Goal: Transaction & Acquisition: Purchase product/service

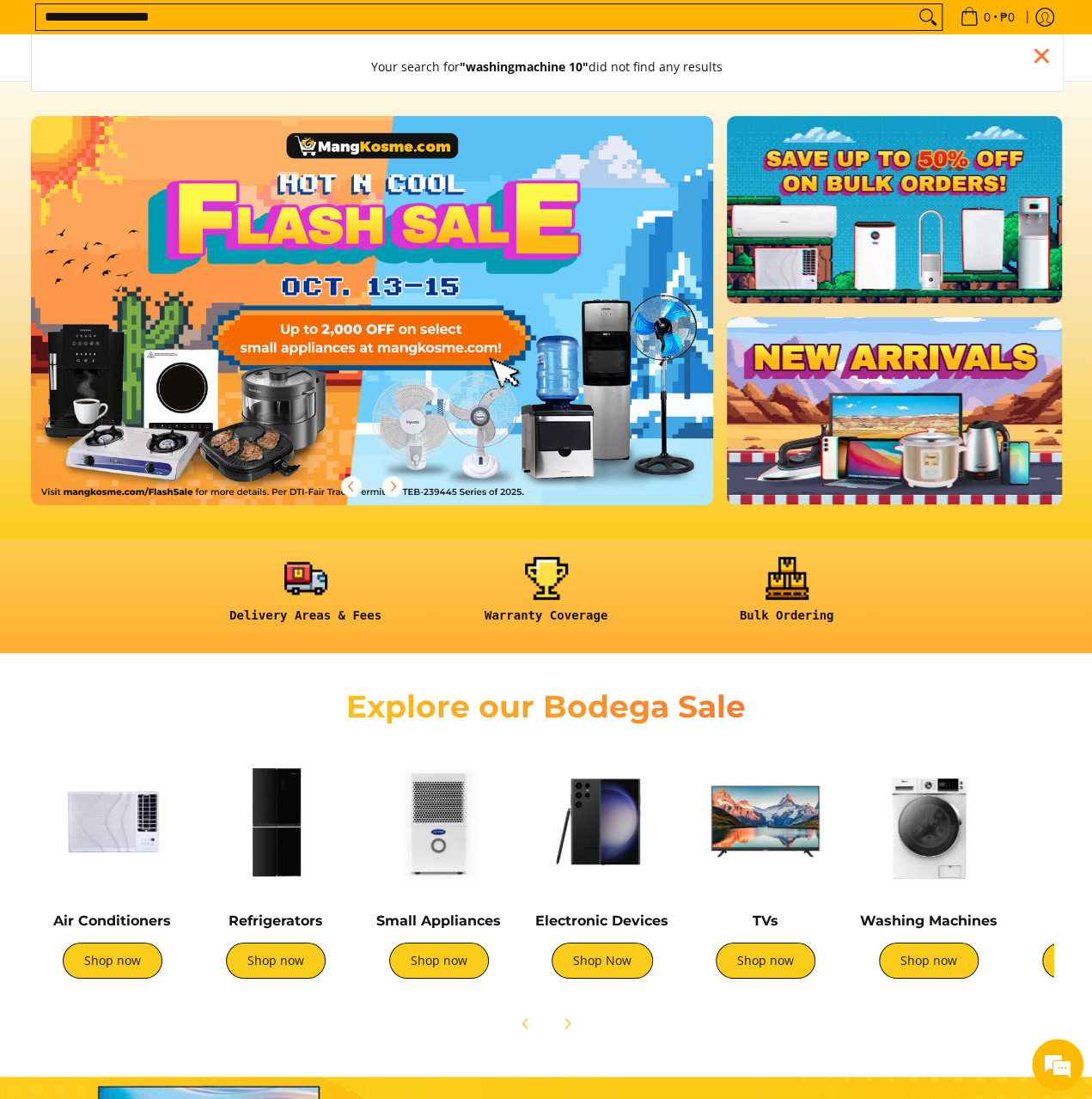
type input "**********"
click at [914, 5] on button "Search" at bounding box center [927, 18] width 27 height 26
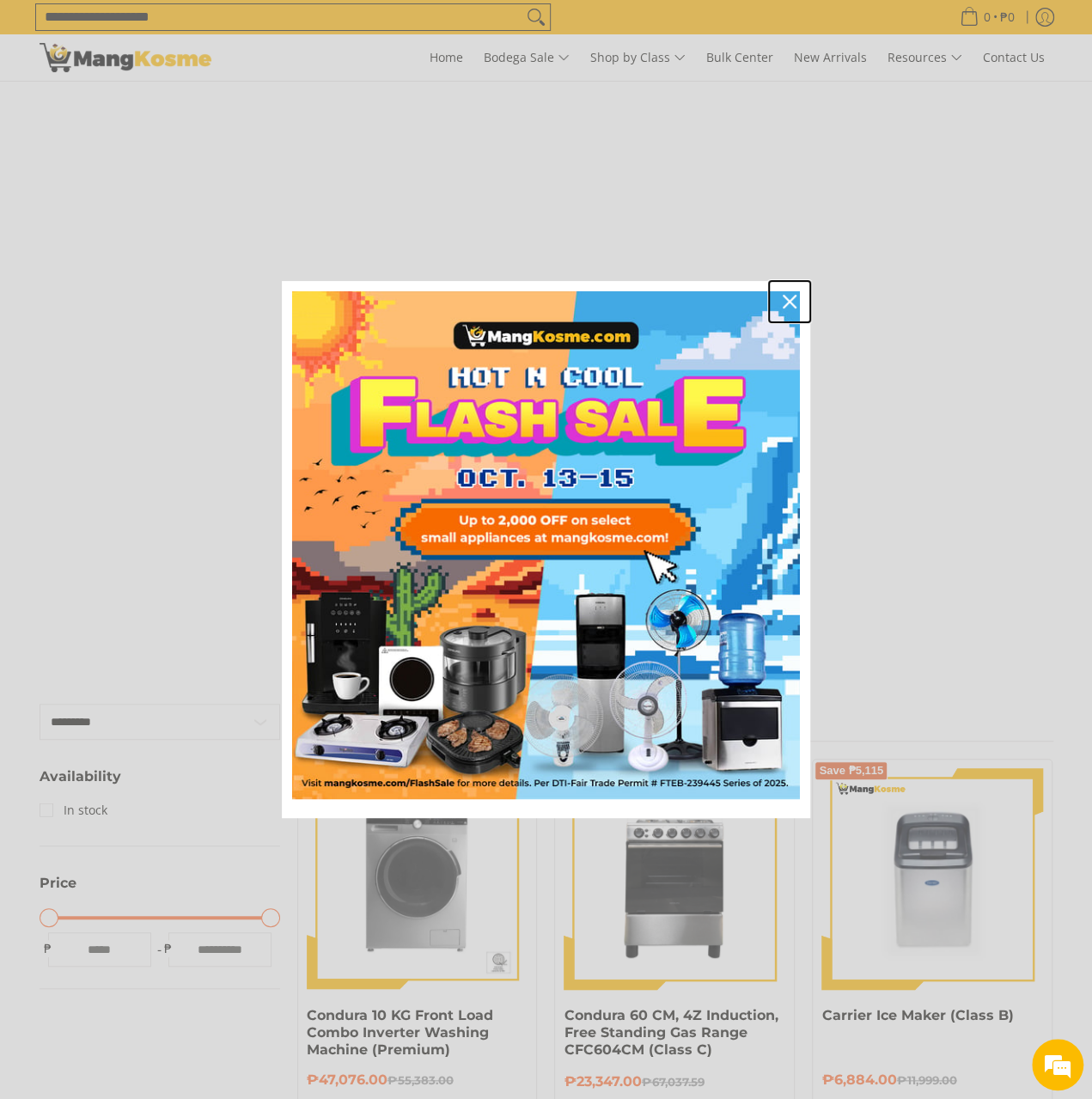
click at [787, 301] on icon "close icon" at bounding box center [789, 301] width 14 height 14
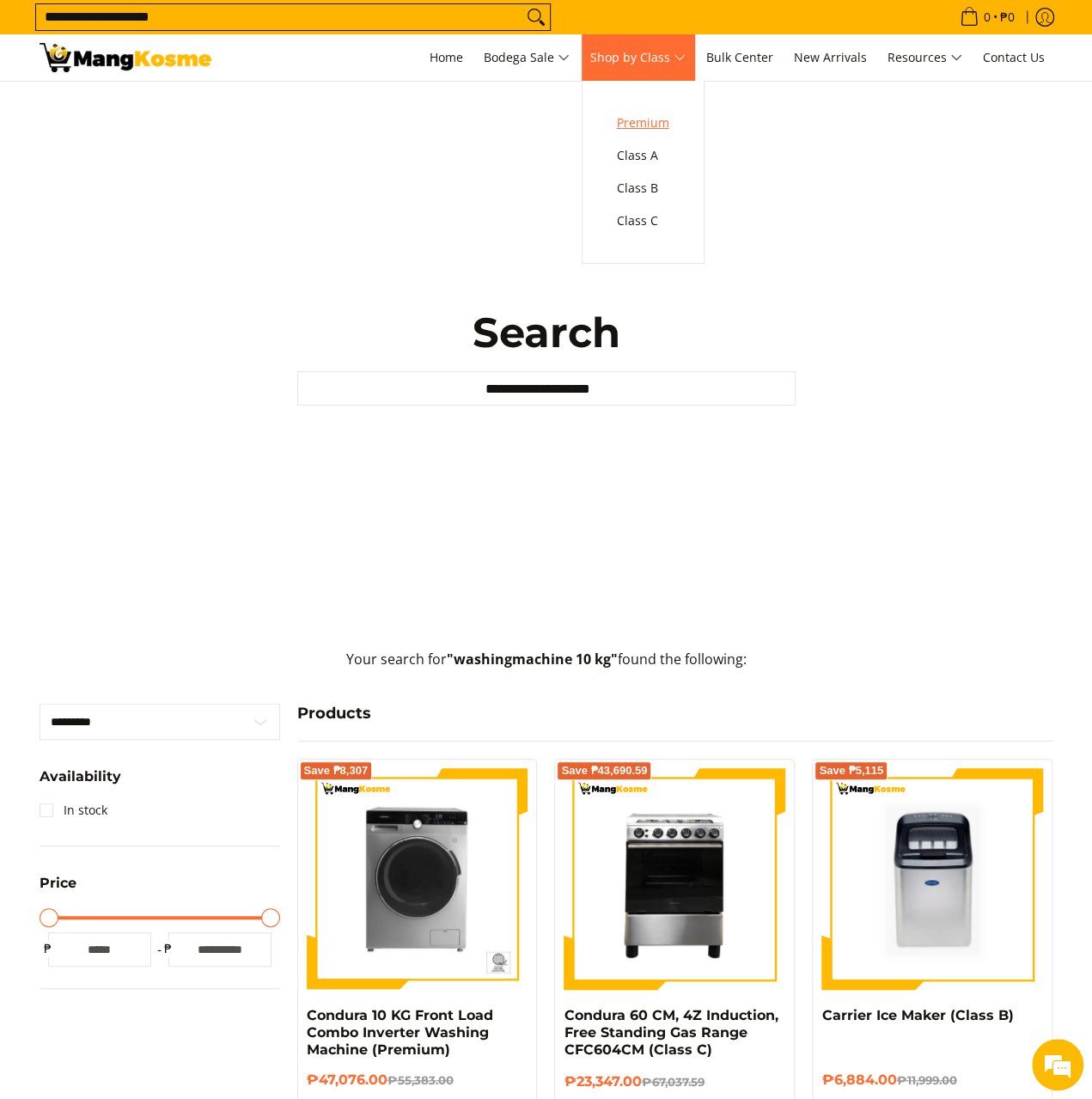
click at [678, 128] on link "Premium" at bounding box center [643, 123] width 69 height 33
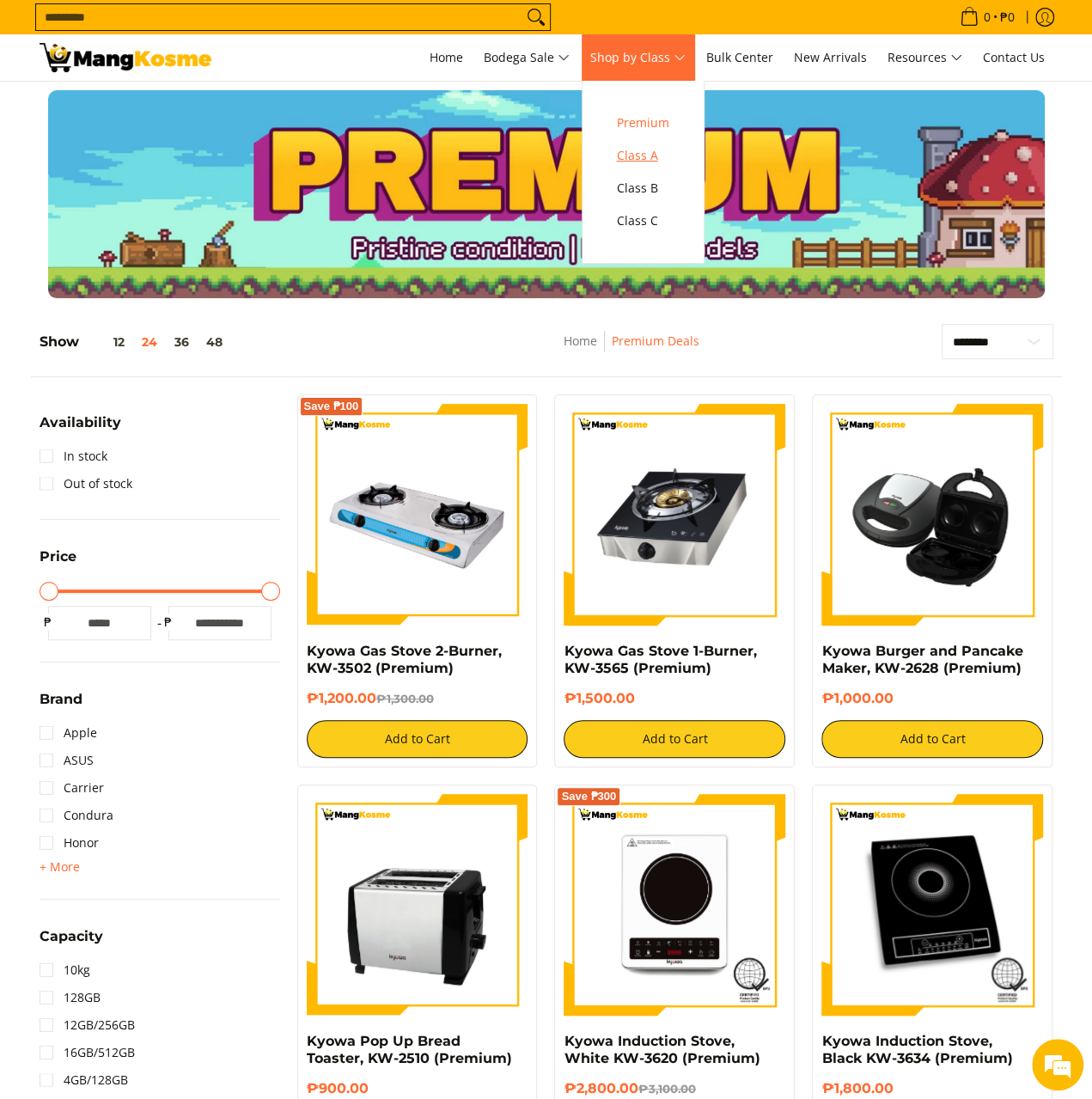
click at [665, 151] on span "Class A" at bounding box center [643, 155] width 52 height 22
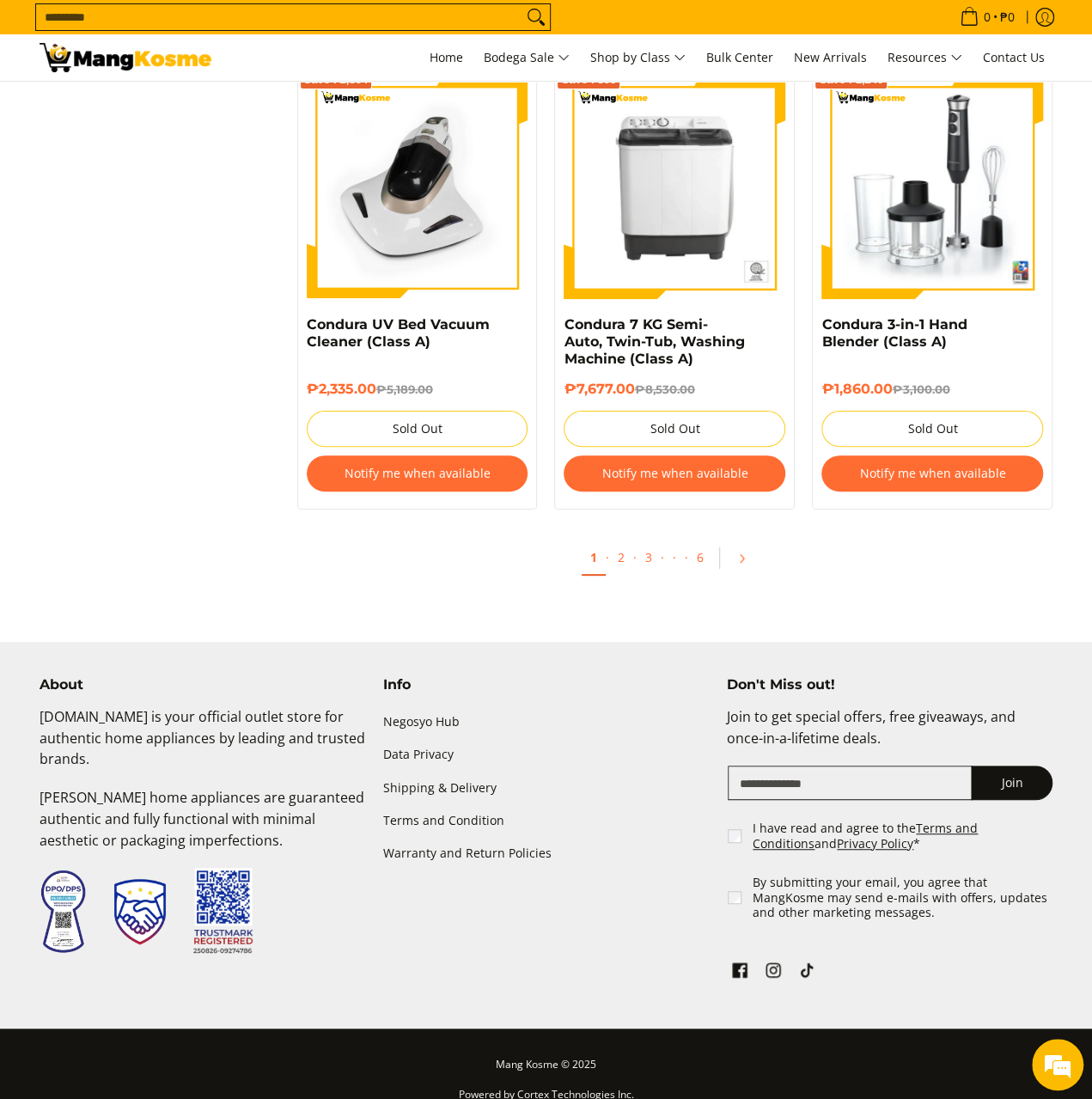
scroll to position [3265, 0]
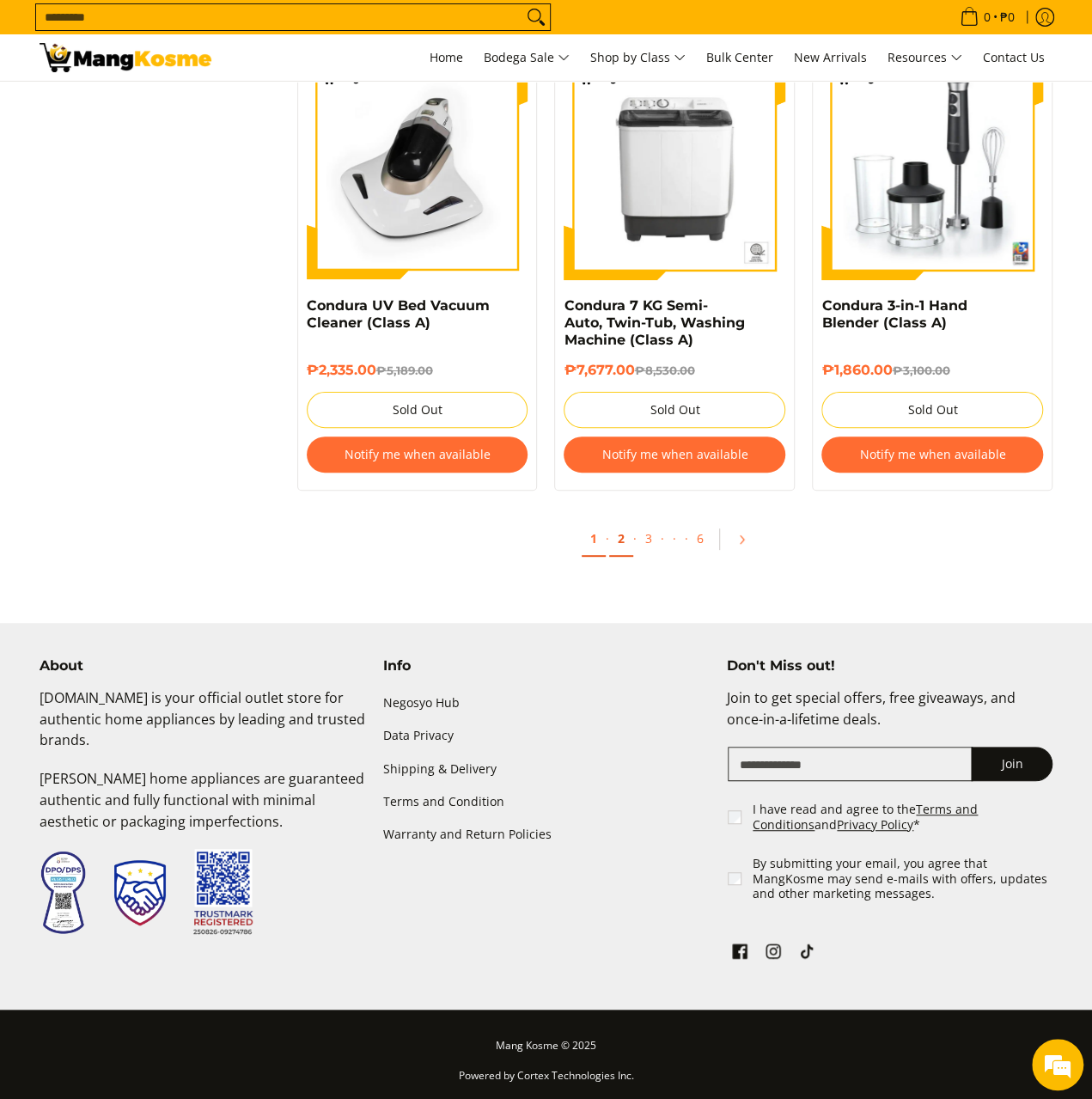
click at [623, 542] on link "2" at bounding box center [621, 540] width 24 height 36
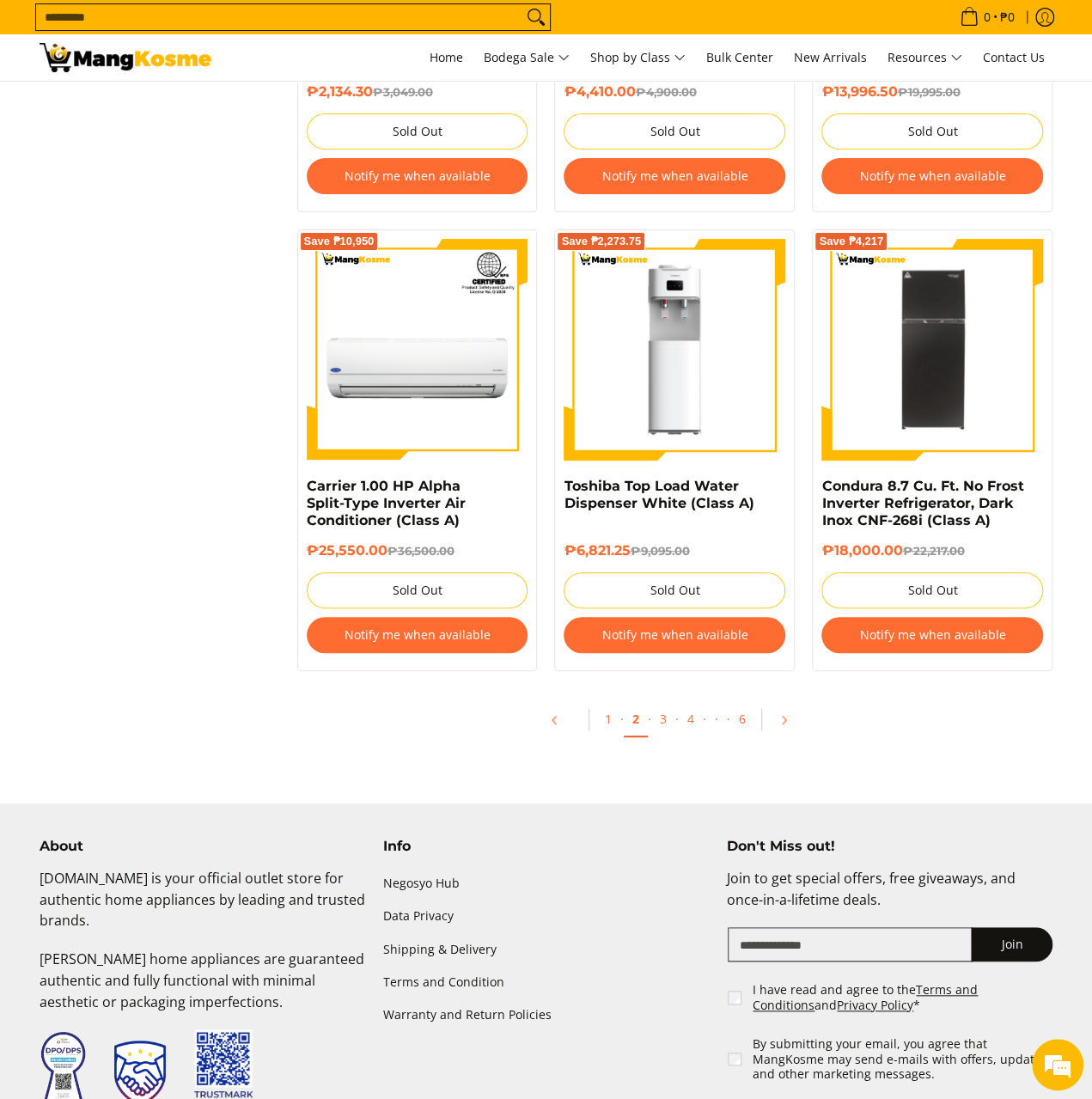
scroll to position [3523, 0]
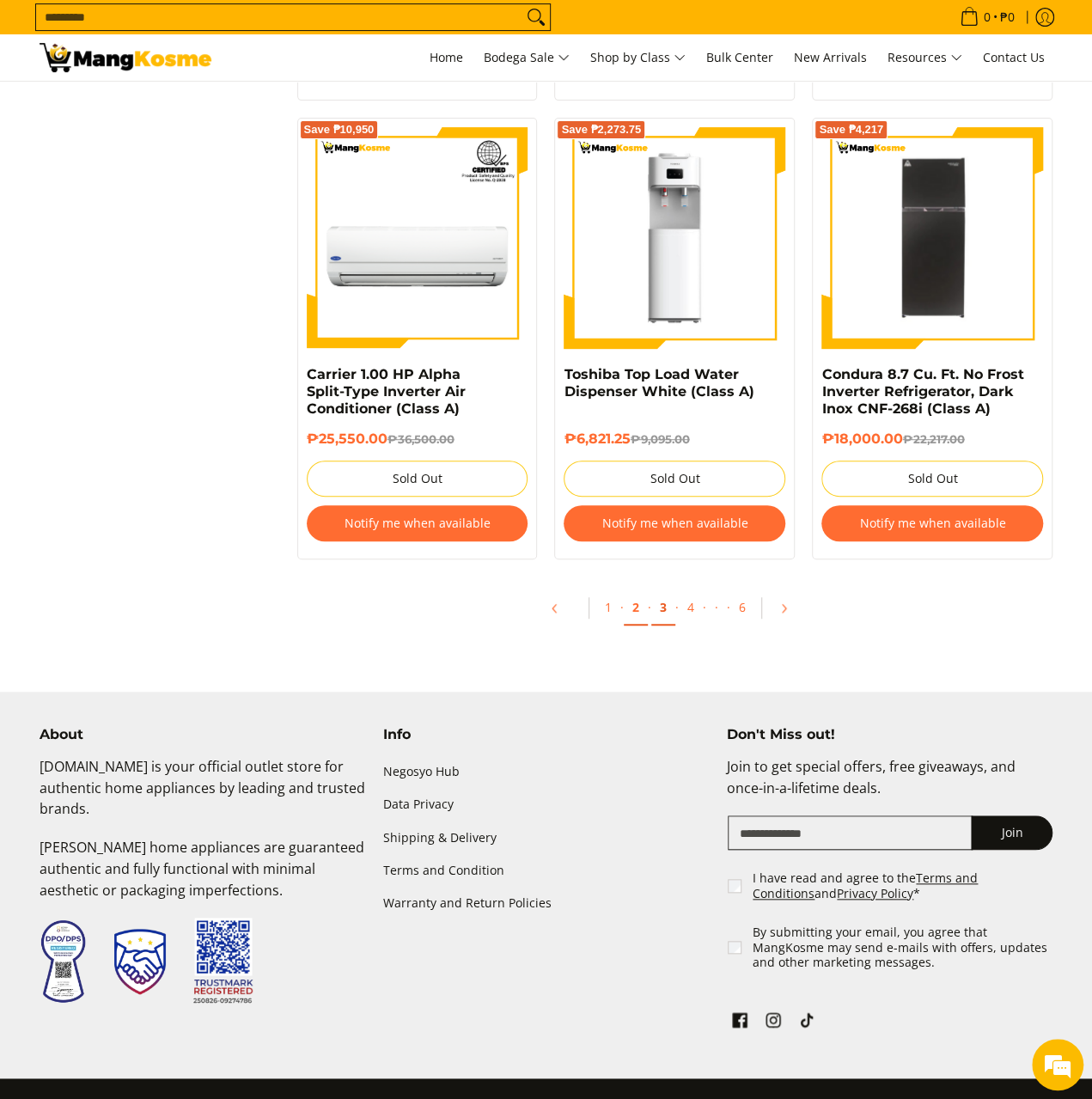
click at [667, 609] on link "3" at bounding box center [663, 608] width 24 height 36
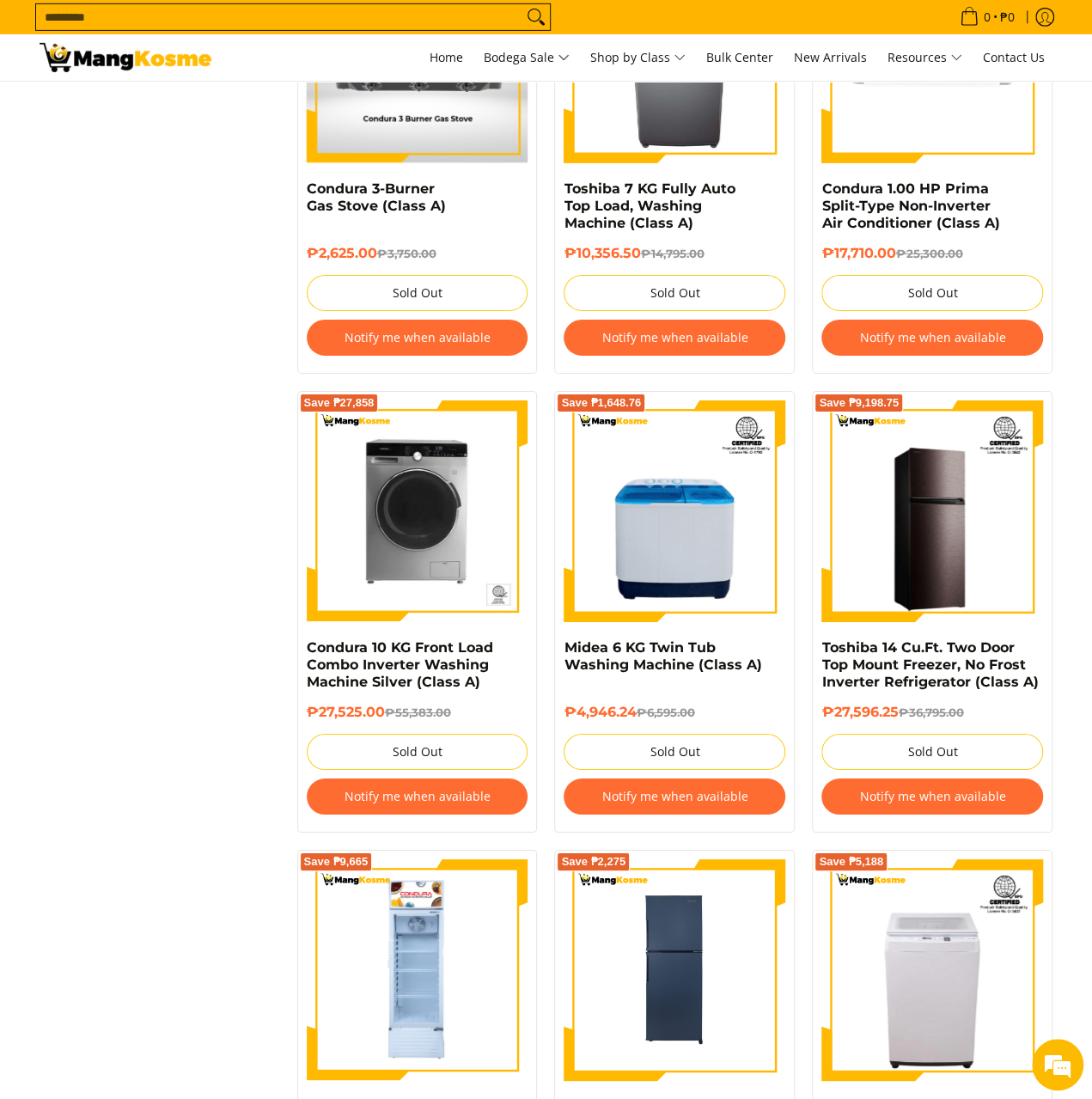
scroll to position [2836, 0]
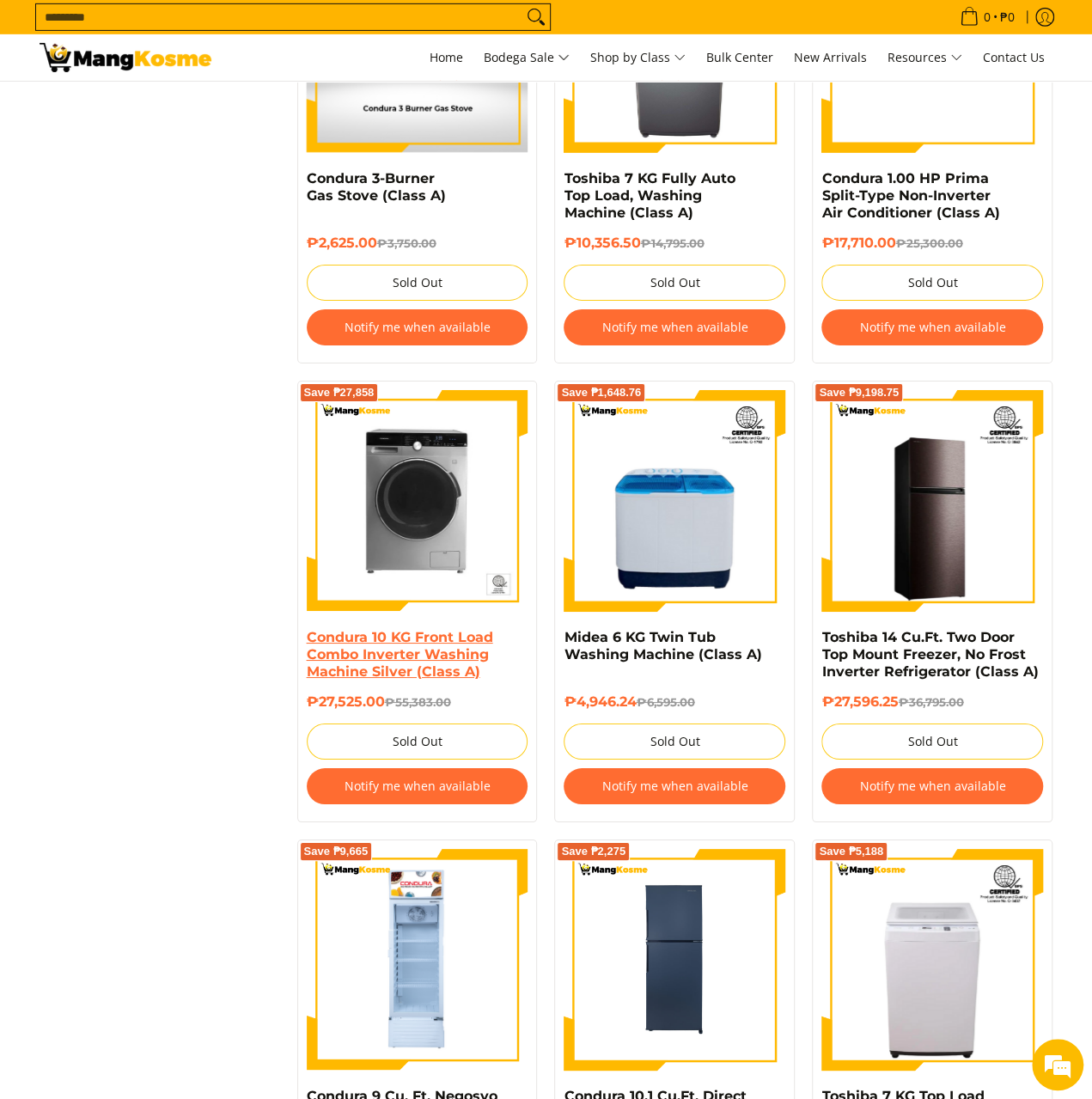
click at [394, 656] on link "Condura 10 KG Front Load Combo Inverter Washing Machine Silver (Class A)" at bounding box center [399, 655] width 186 height 51
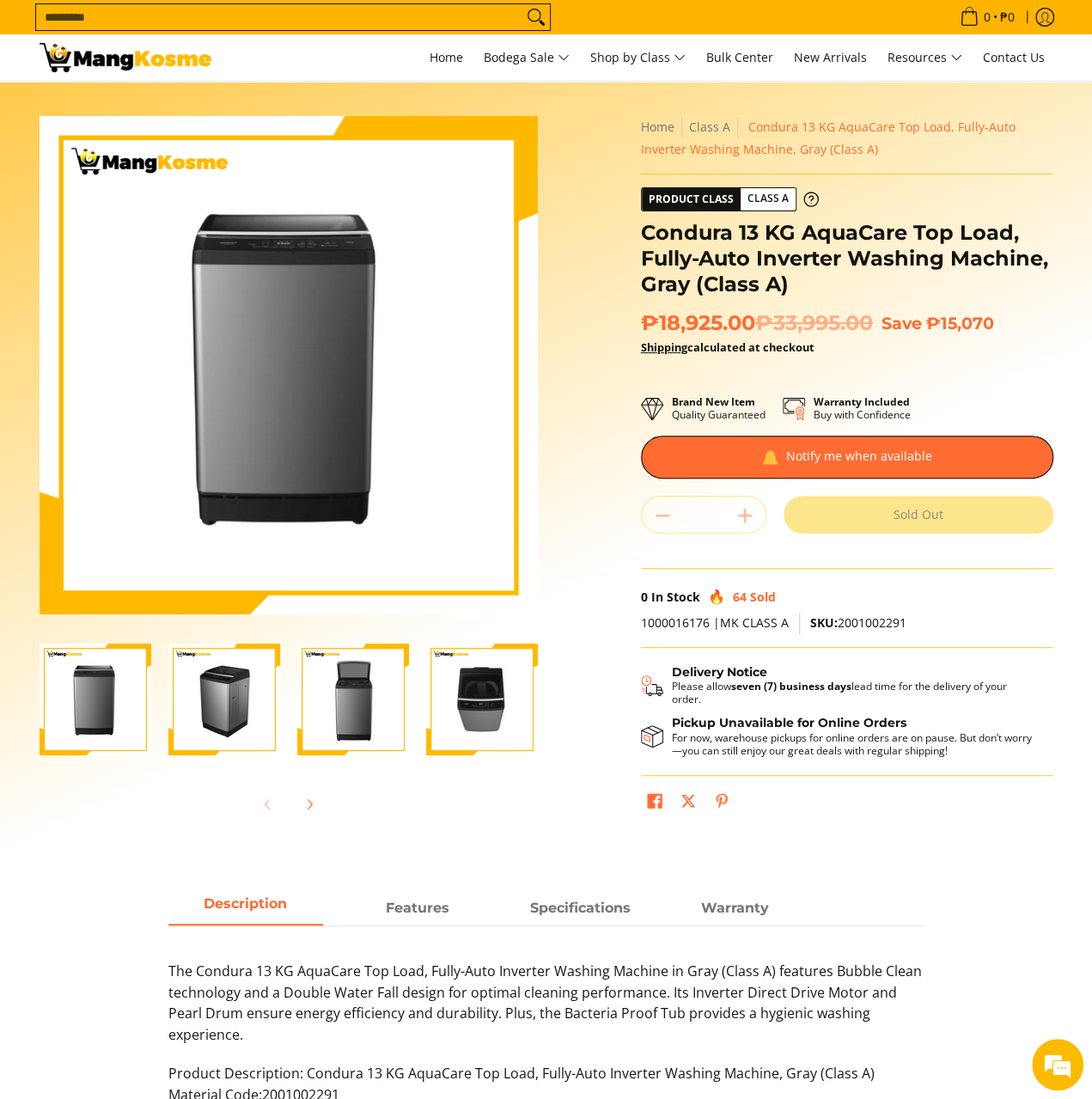
click at [482, 707] on img "Condura 13 KG AquaCare Top Load, Fully-Auto Inverter Washing Machine, Gray (Cla…" at bounding box center [481, 699] width 111 height 111
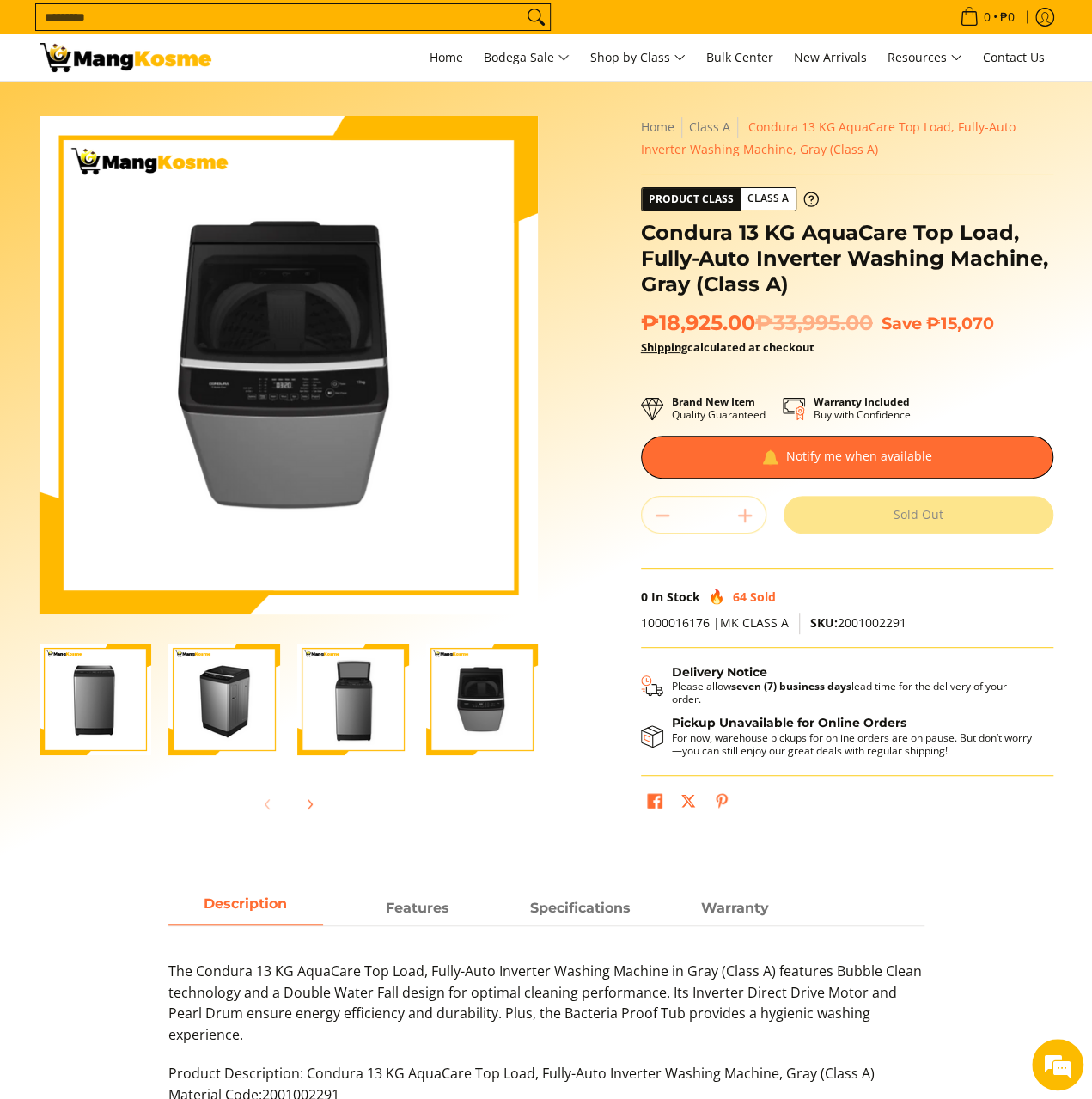
click at [237, 723] on img "Condura 13 KG AquaCare Top Load, Fully-Auto Inverter Washing Machine, Gray (Cla…" at bounding box center [223, 699] width 111 height 111
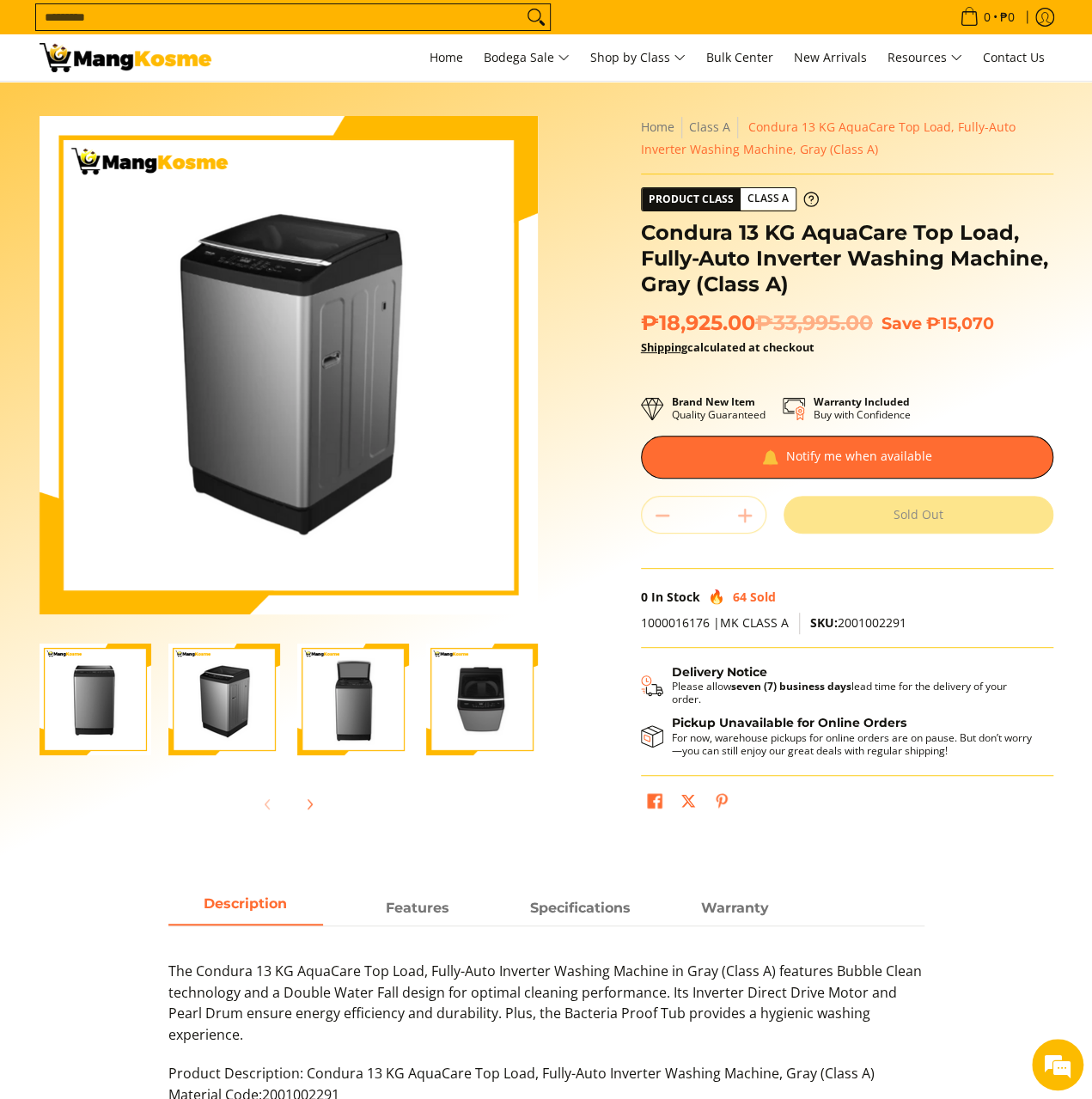
click at [347, 726] on img "Condura 13 KG AquaCare Top Load, Fully-Auto Inverter Washing Machine, Gray (Cla…" at bounding box center [352, 699] width 111 height 111
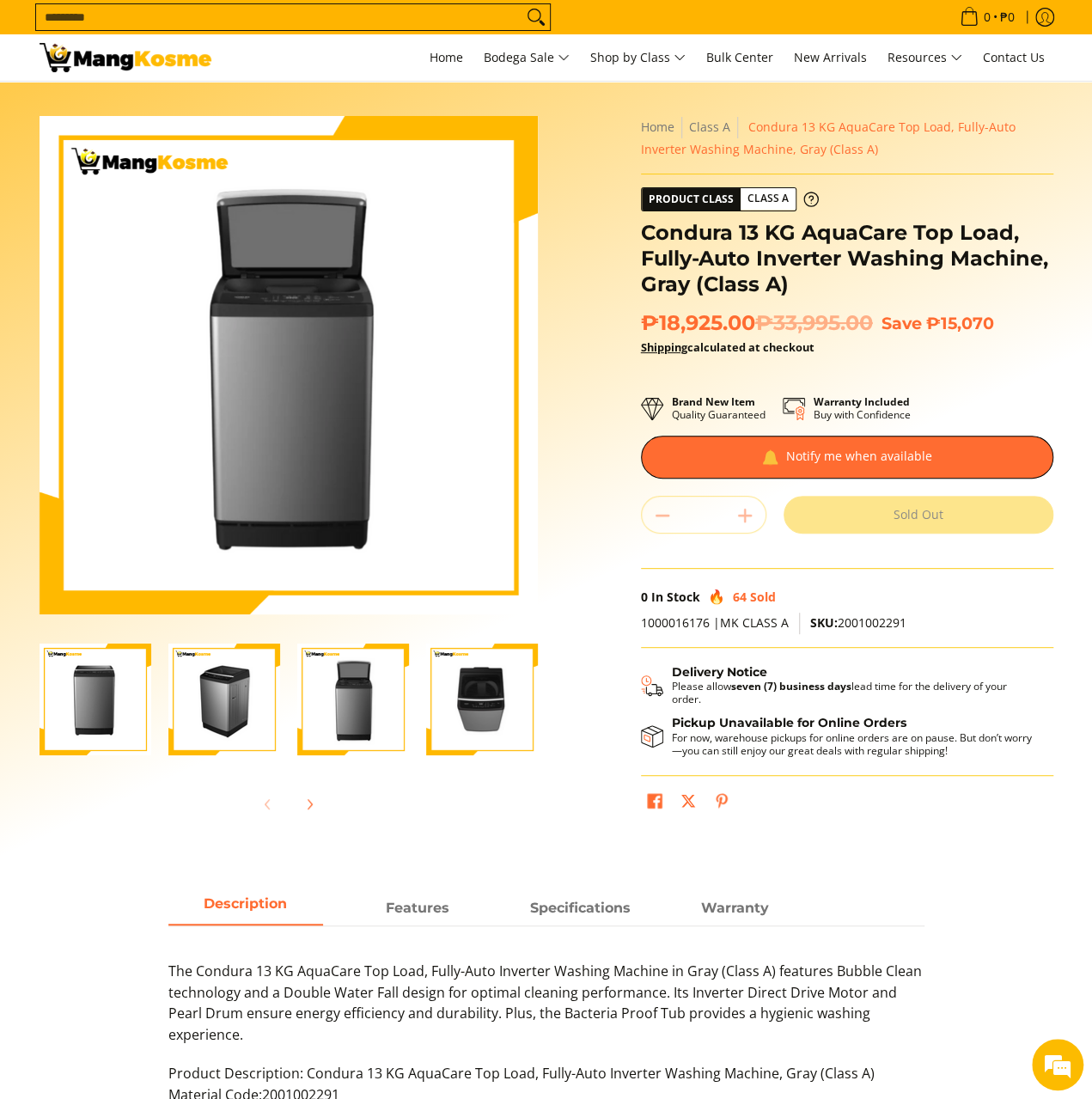
click at [222, 725] on img "Condura 13 KG AquaCare Top Load, Fully-Auto Inverter Washing Machine, Gray (Cla…" at bounding box center [223, 699] width 111 height 111
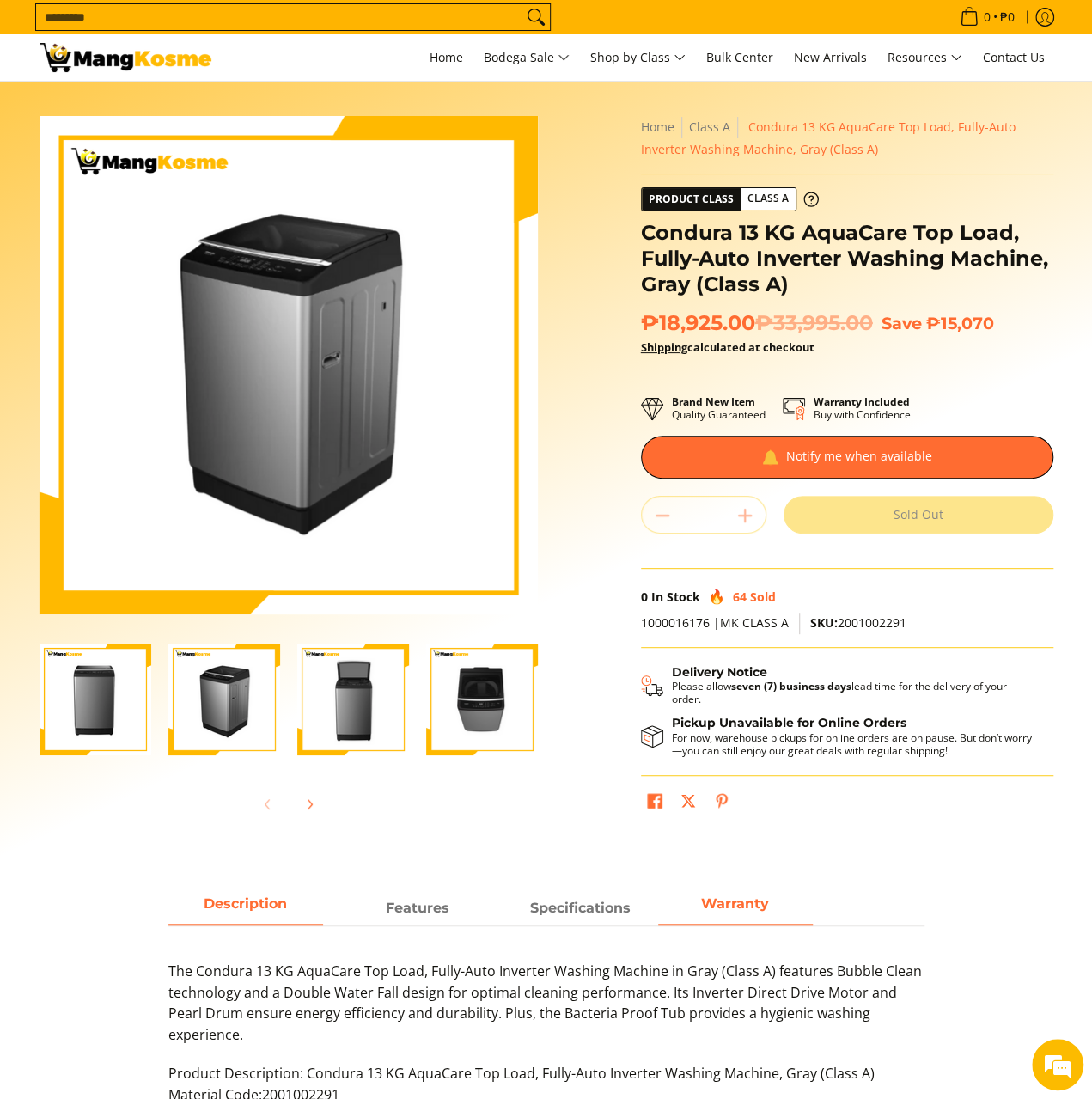
click at [730, 904] on strong "Warranty" at bounding box center [735, 903] width 68 height 16
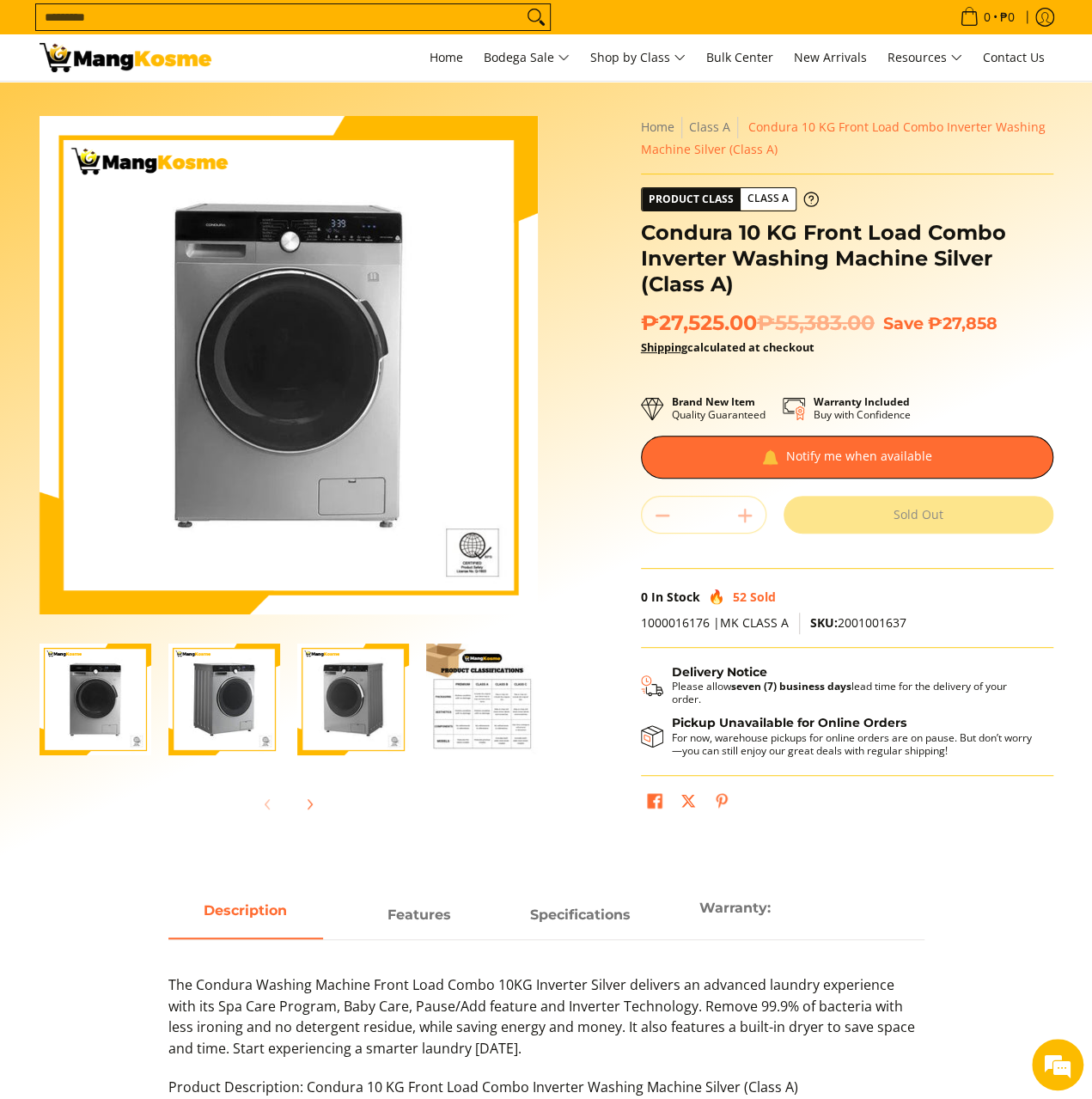
click at [120, 698] on img "Condura 10 KG Front Load Combo Inverter Washing Machine Silver (Class A)-1" at bounding box center [94, 699] width 111 height 111
click at [465, 699] on img "Condura 10 KG Front Load Combo Inverter Washing Machine Silver (Class A)-4" at bounding box center [481, 699] width 111 height 111
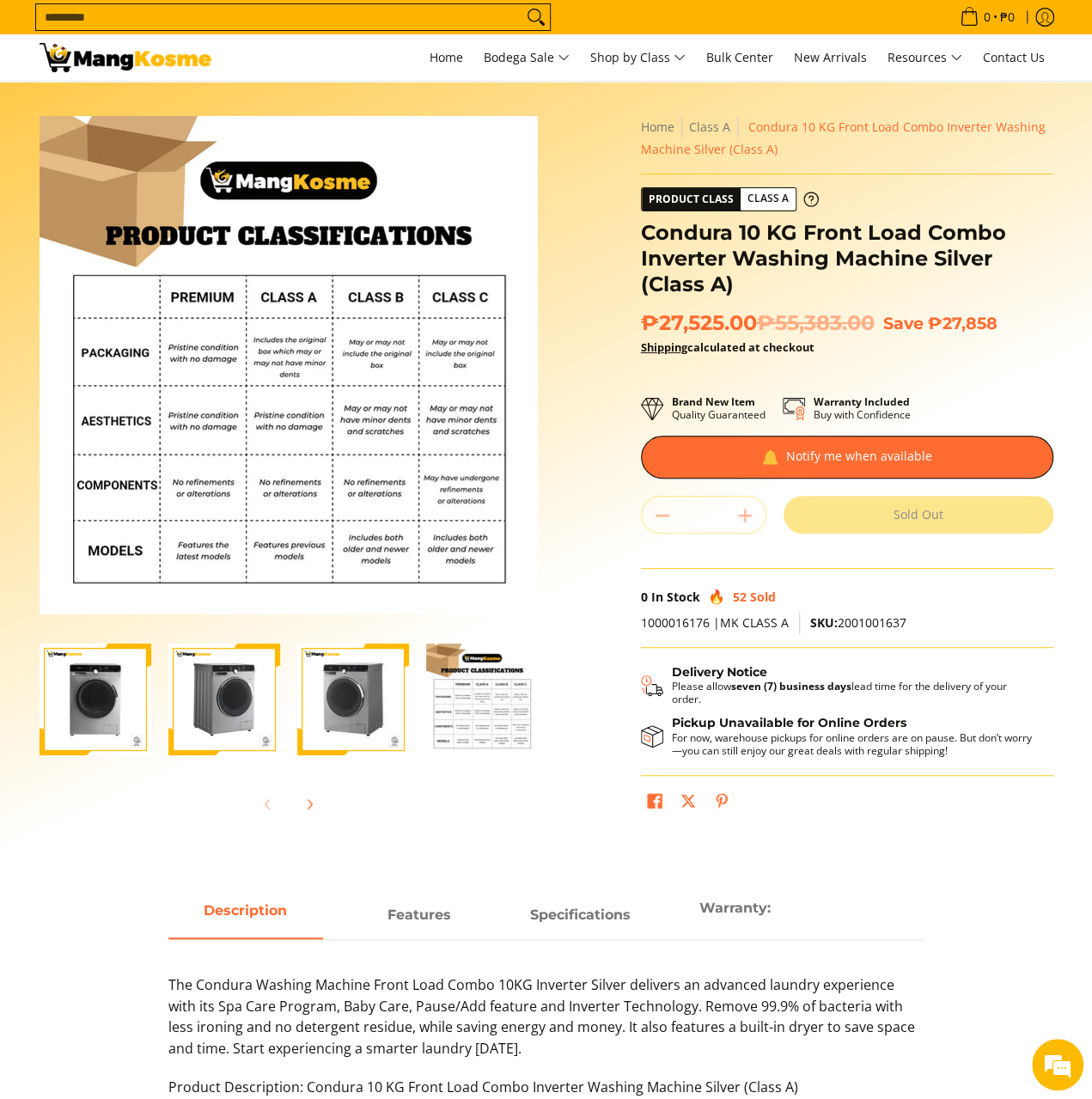
click at [79, 719] on img "Condura 10 KG Front Load Combo Inverter Washing Machine Silver (Class A)-1" at bounding box center [94, 699] width 111 height 111
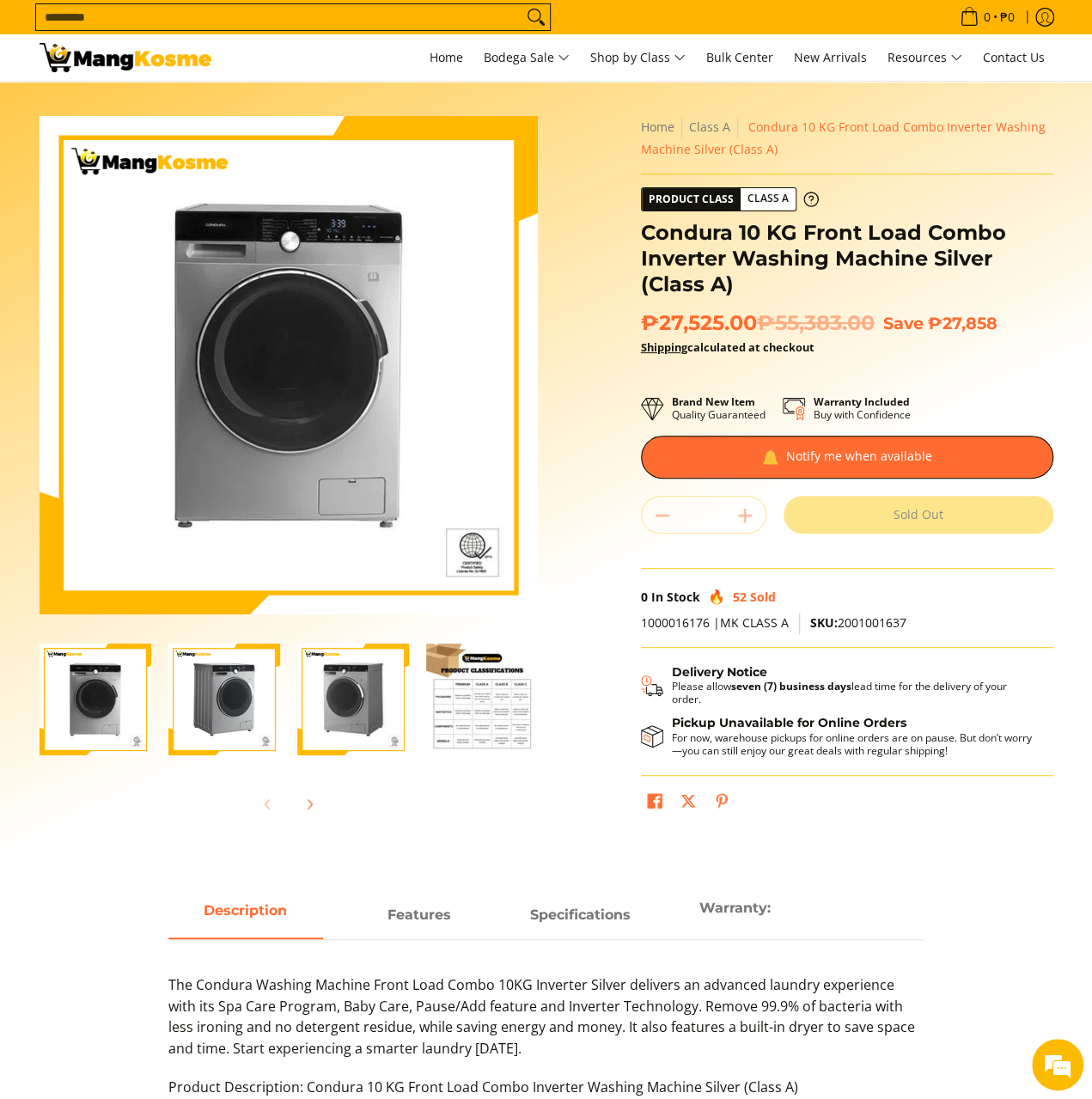
click at [217, 715] on img "Condura 10 KG Front Load Combo Inverter Washing Machine Silver (Class A)-2" at bounding box center [223, 699] width 111 height 111
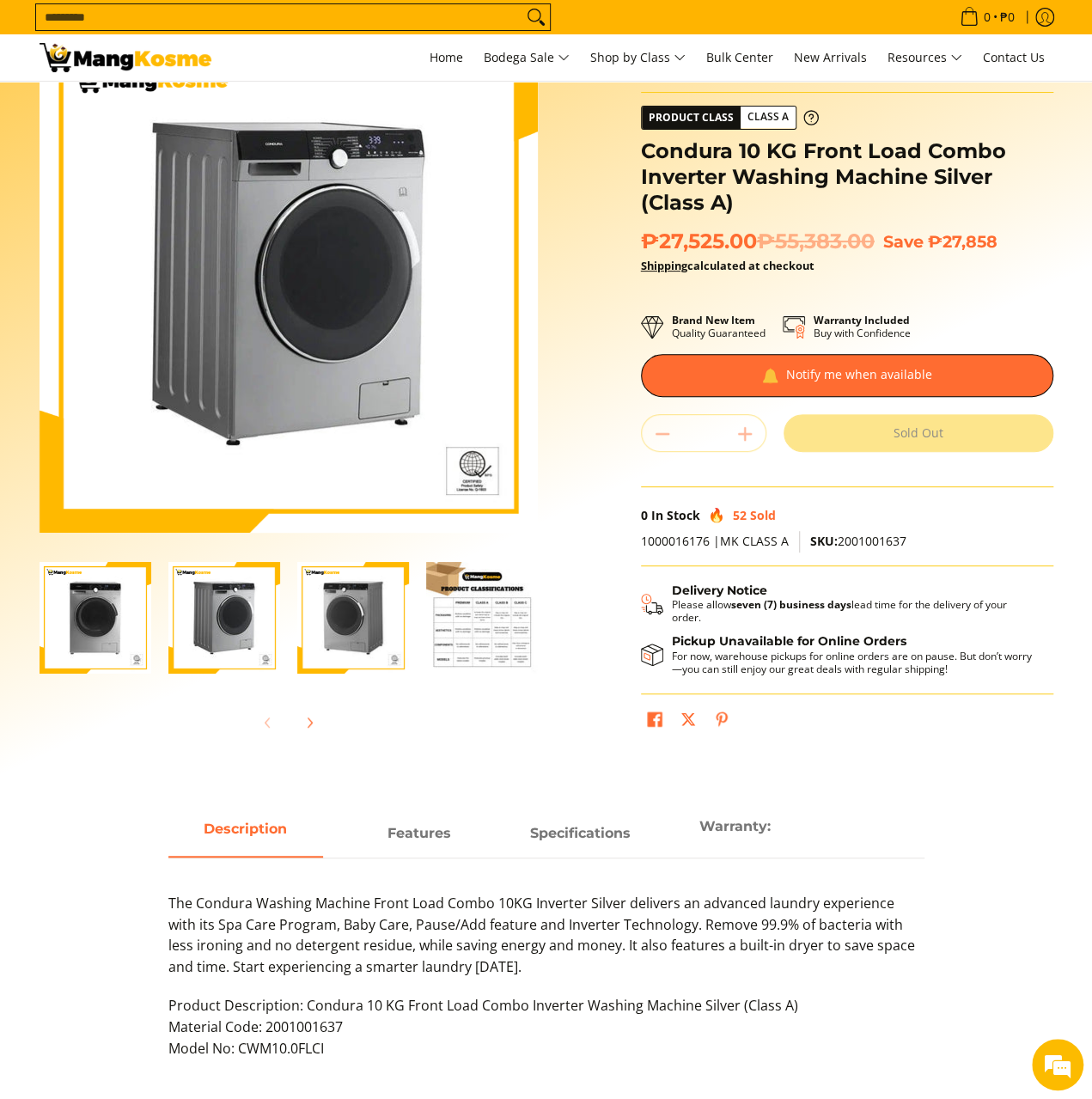
scroll to position [86, 0]
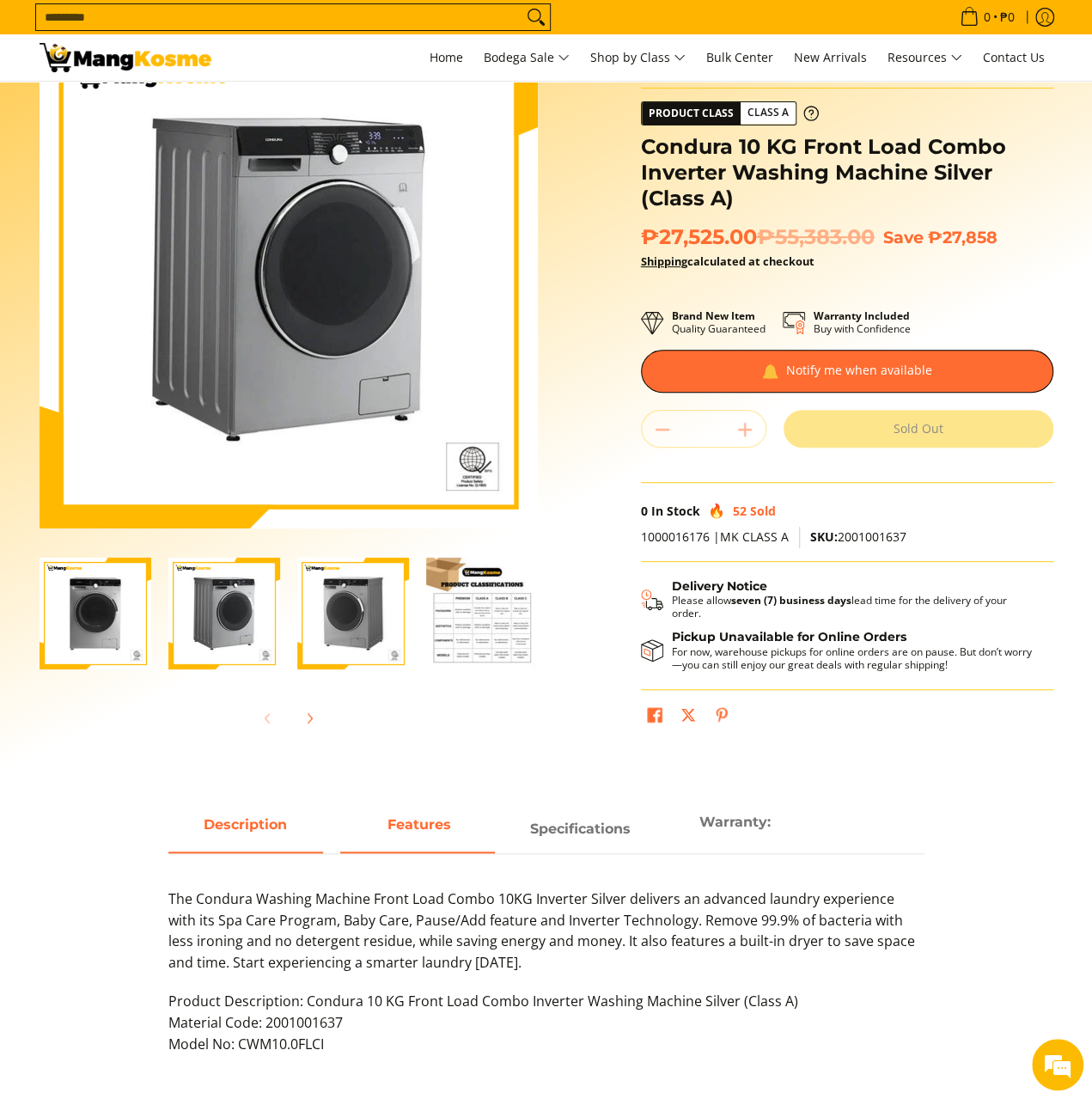
click at [421, 838] on span "Features" at bounding box center [417, 829] width 154 height 31
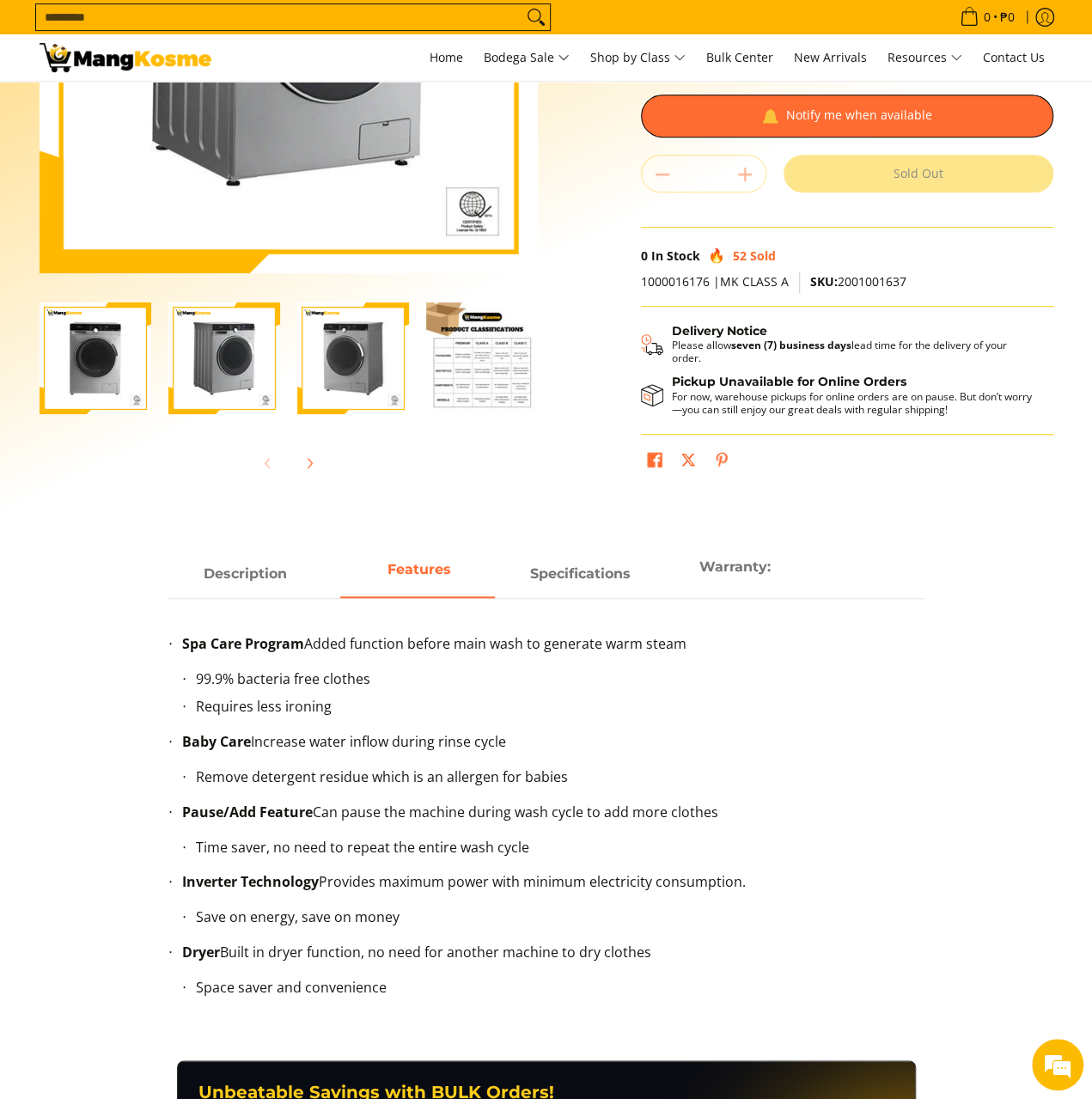
scroll to position [344, 0]
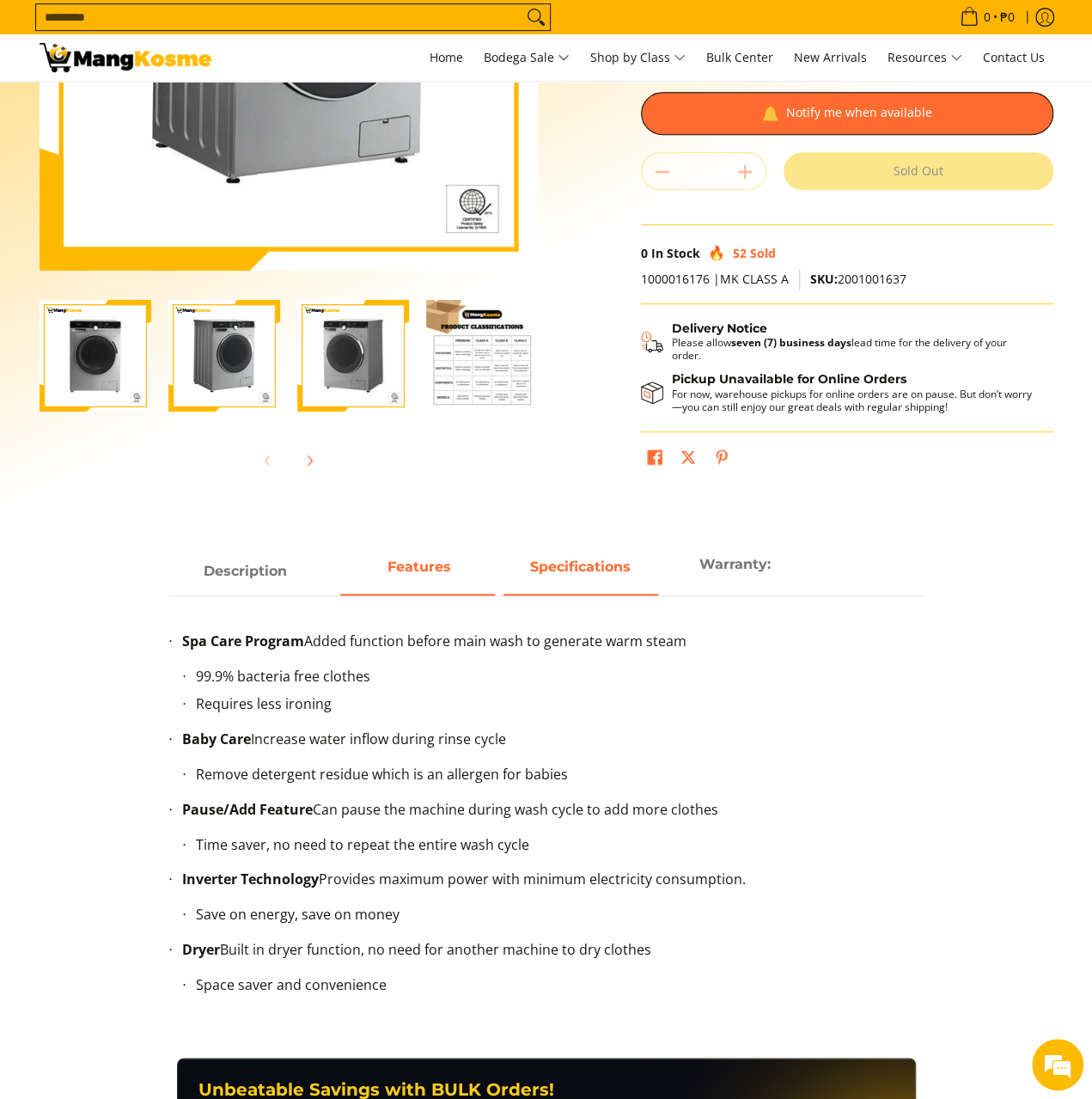
click at [577, 577] on span "Specifications" at bounding box center [580, 571] width 154 height 31
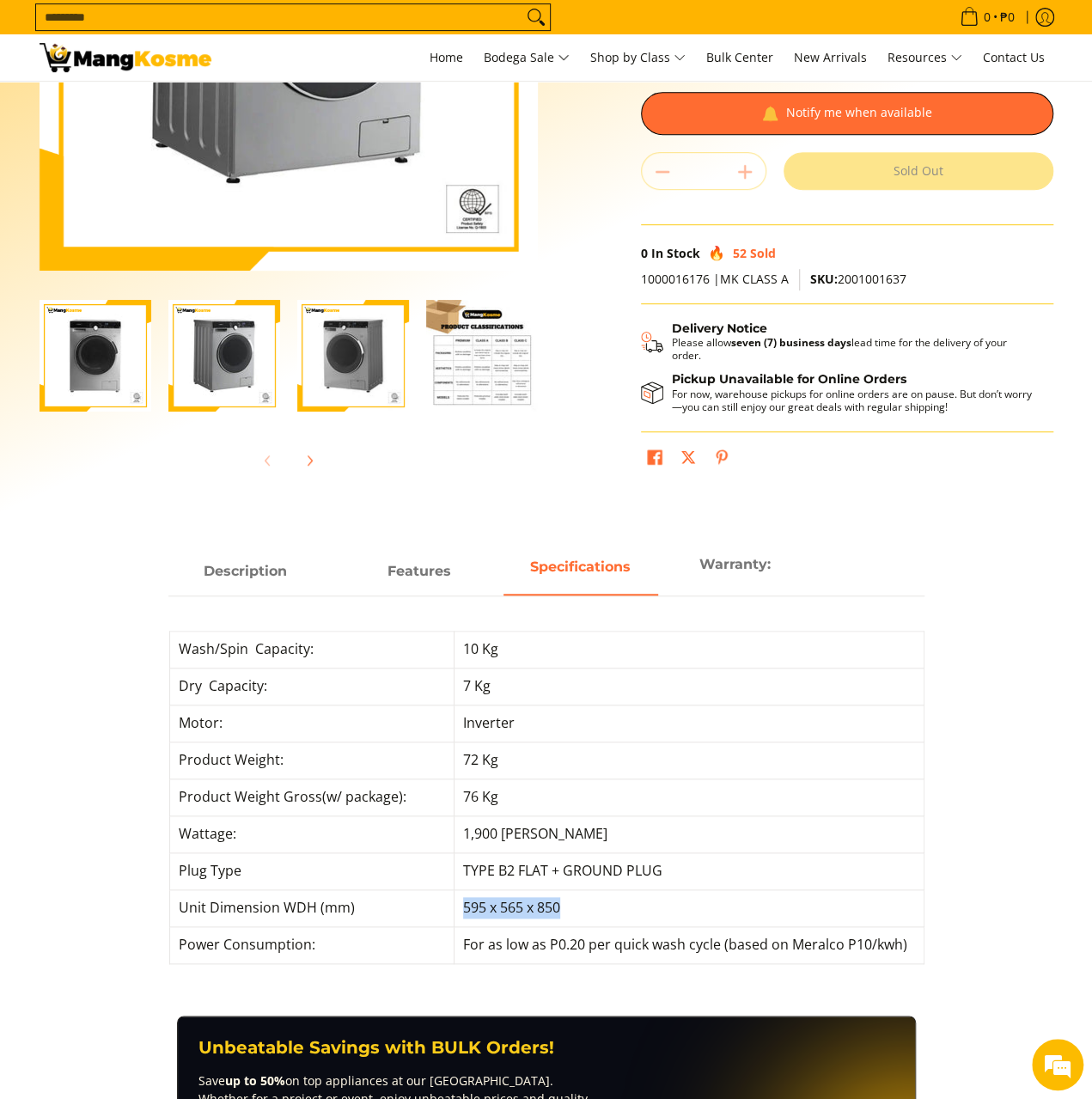
drag, startPoint x: 463, startPoint y: 906, endPoint x: 577, endPoint y: 905, distance: 114.0
click at [577, 905] on td "595 x 565 x 850" at bounding box center [688, 908] width 470 height 37
copy td "595 x 565 x 850"
click at [741, 566] on strong "Warranty:" at bounding box center [735, 559] width 71 height 16
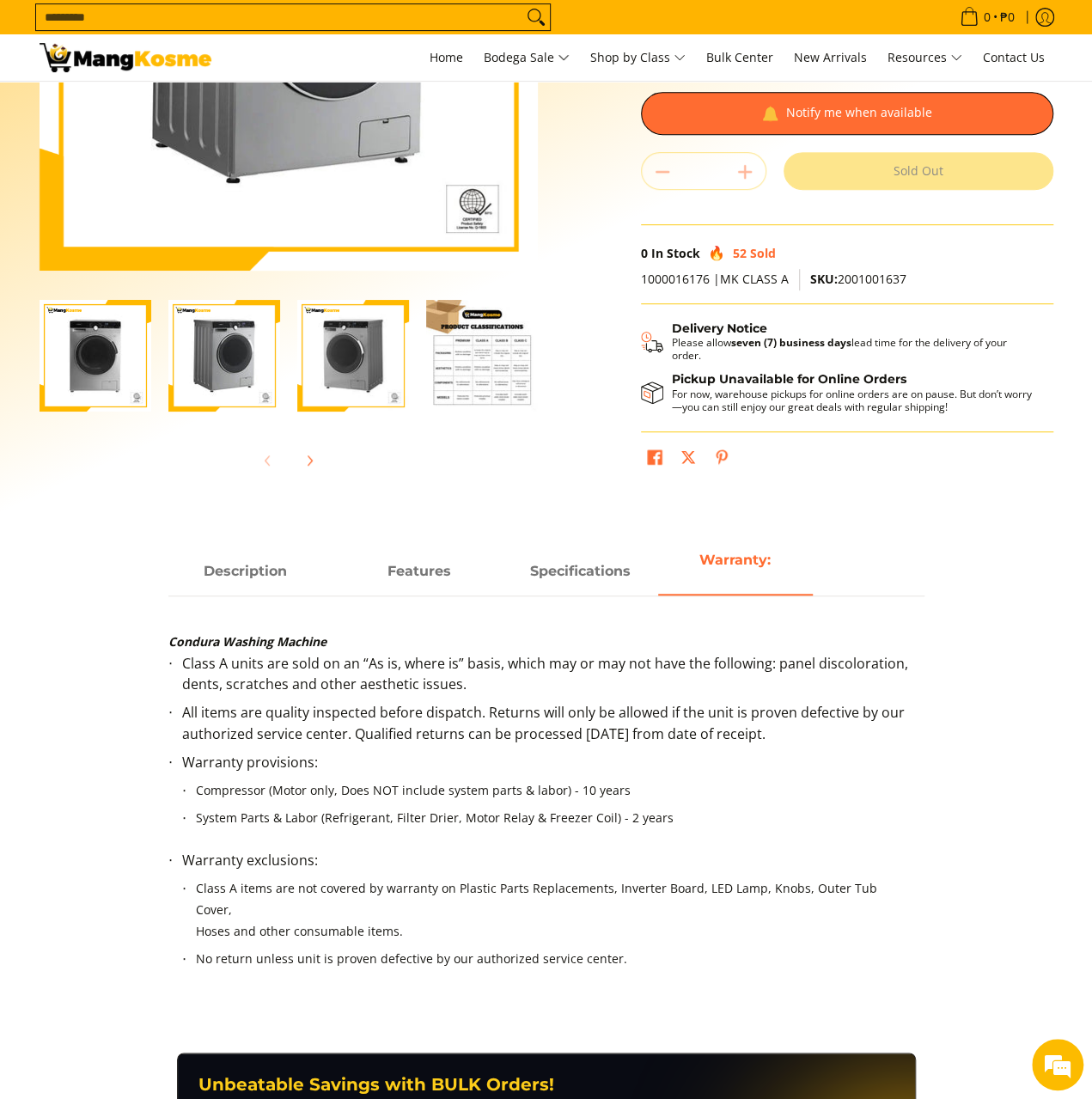
scroll to position [0, 0]
